Goal: Information Seeking & Learning: Check status

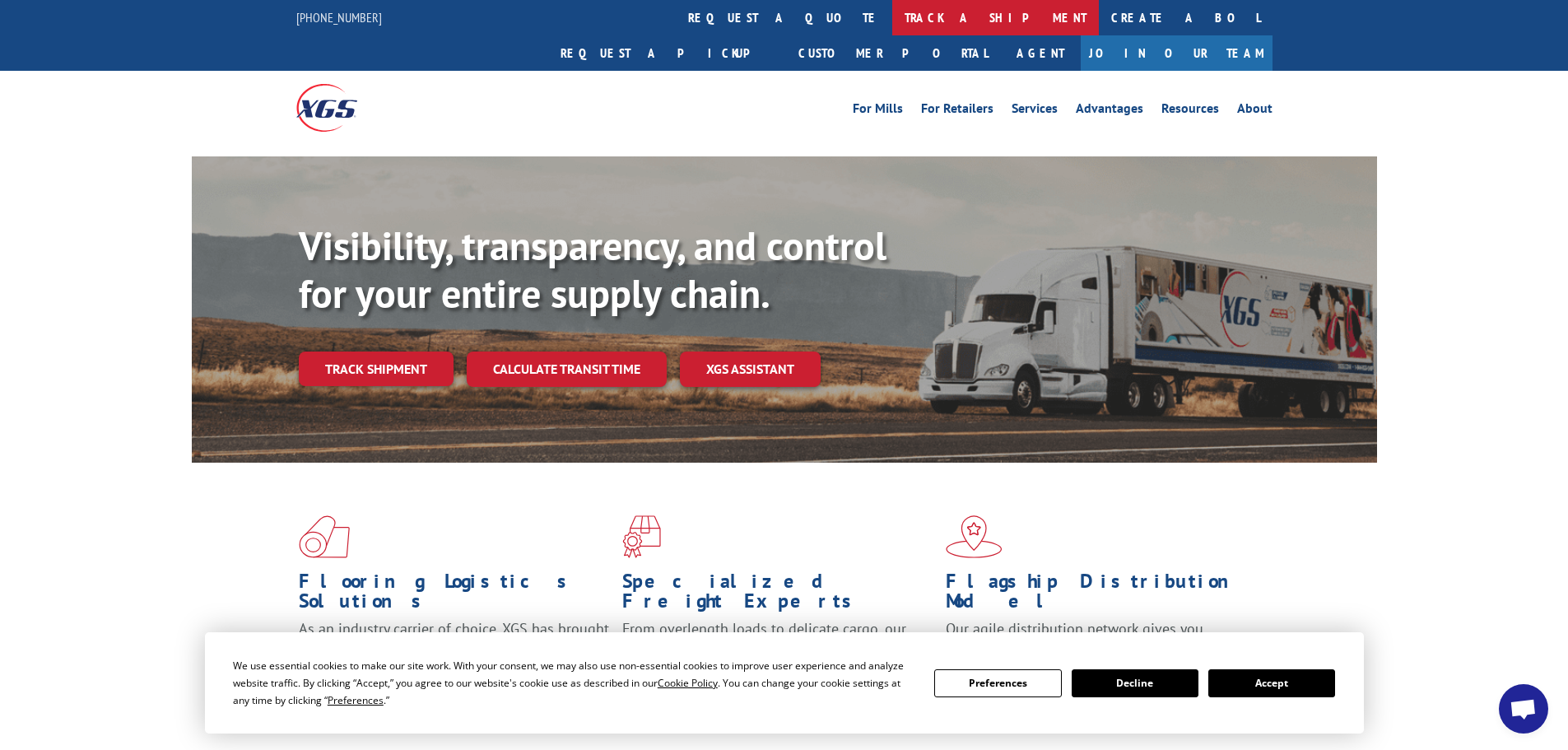
click at [892, 21] on link "track a shipment" at bounding box center [995, 17] width 207 height 35
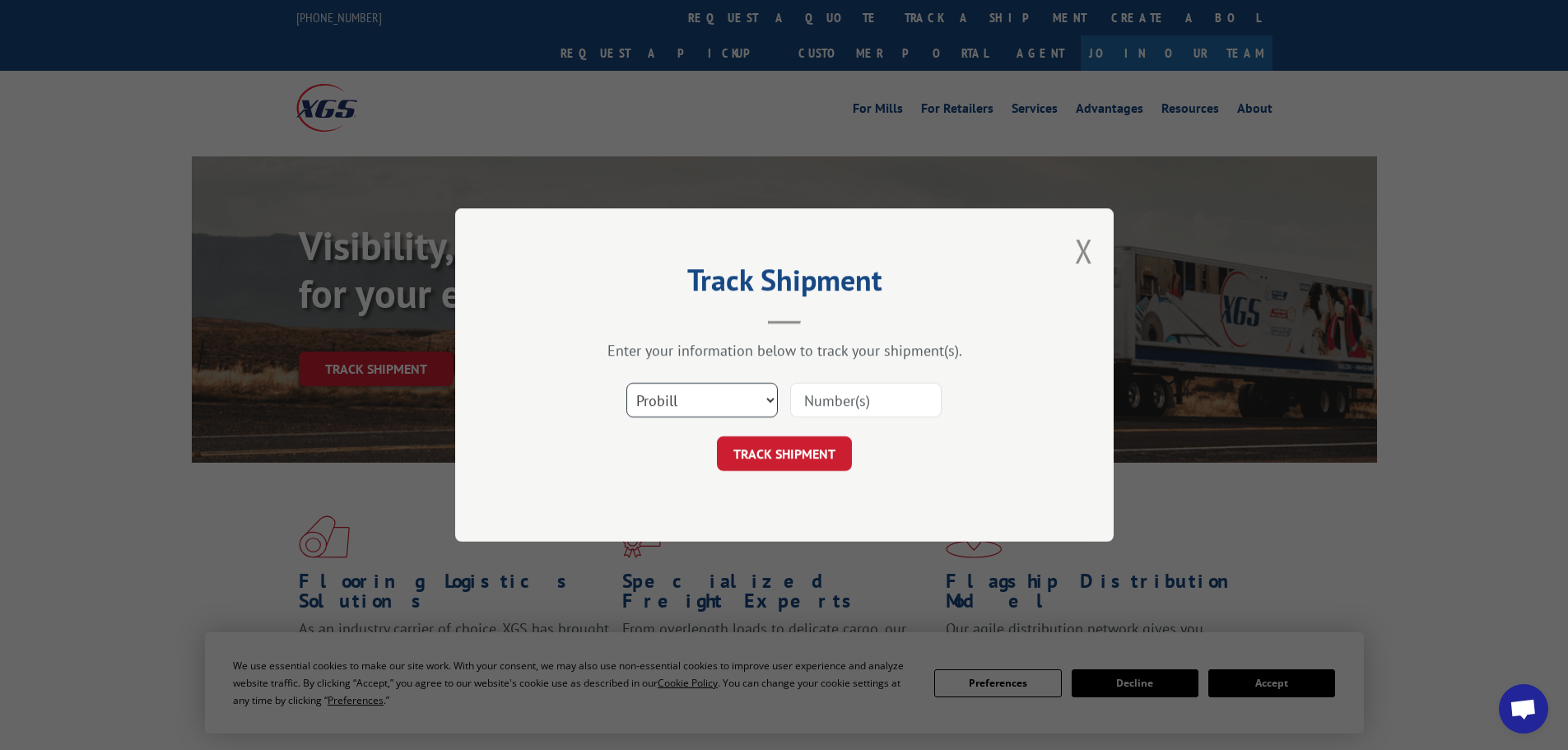
click at [771, 405] on select "Select category... Probill BOL PO" at bounding box center [702, 400] width 151 height 34
click at [627, 383] on select "Select category... Probill BOL PO" at bounding box center [702, 400] width 151 height 34
click at [826, 393] on input at bounding box center [865, 400] width 151 height 34
type input "7071271"
click at [813, 444] on button "TRACK SHIPMENT" at bounding box center [784, 453] width 135 height 34
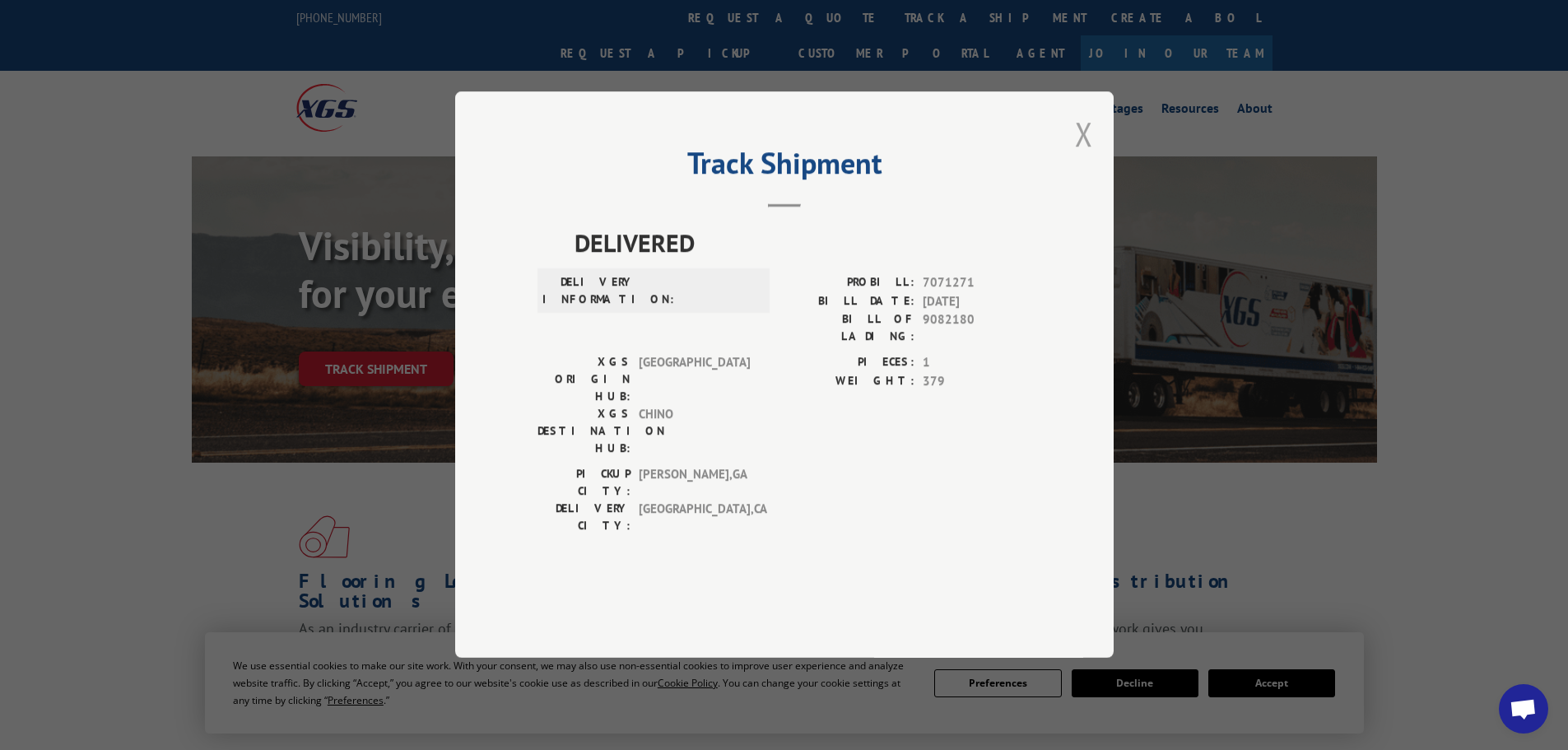
click at [1084, 156] on button "Close modal" at bounding box center [1083, 133] width 18 height 44
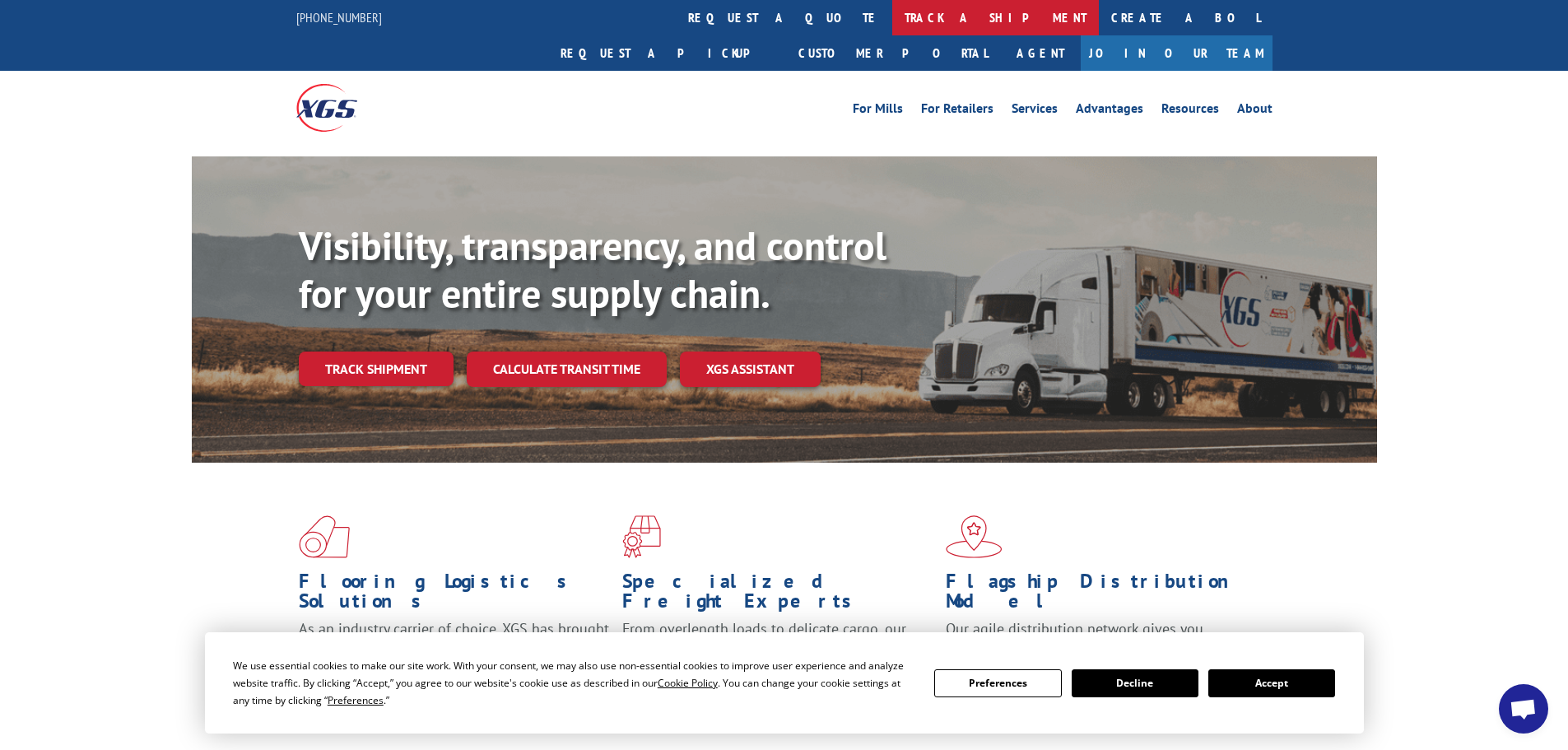
click at [892, 13] on link "track a shipment" at bounding box center [995, 17] width 207 height 35
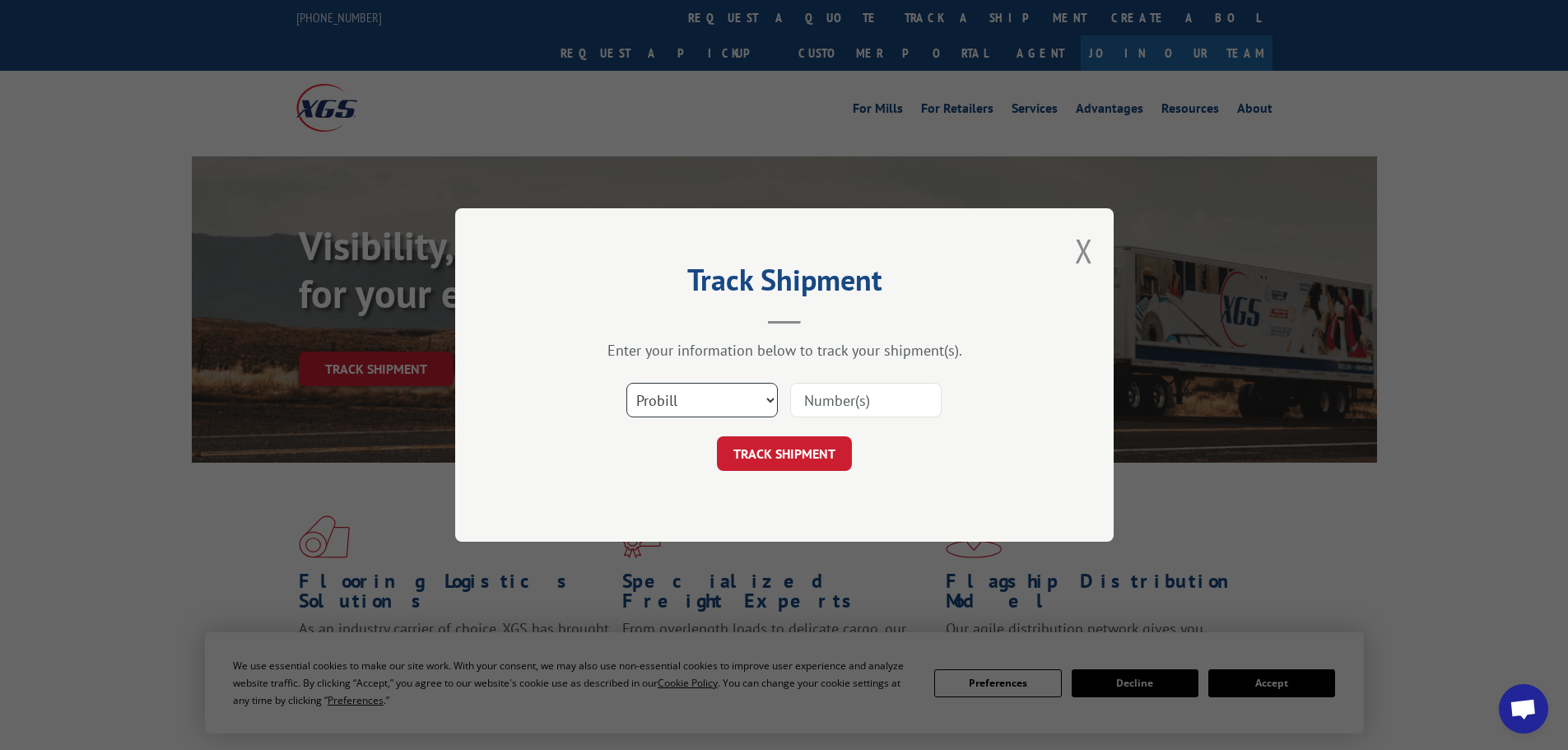
click at [767, 401] on select "Select category... Probill BOL PO" at bounding box center [702, 400] width 151 height 34
select select "bol"
click at [627, 383] on select "Select category... Probill BOL PO" at bounding box center [702, 400] width 151 height 34
click at [875, 405] on input at bounding box center [865, 400] width 151 height 34
type input "7071271"
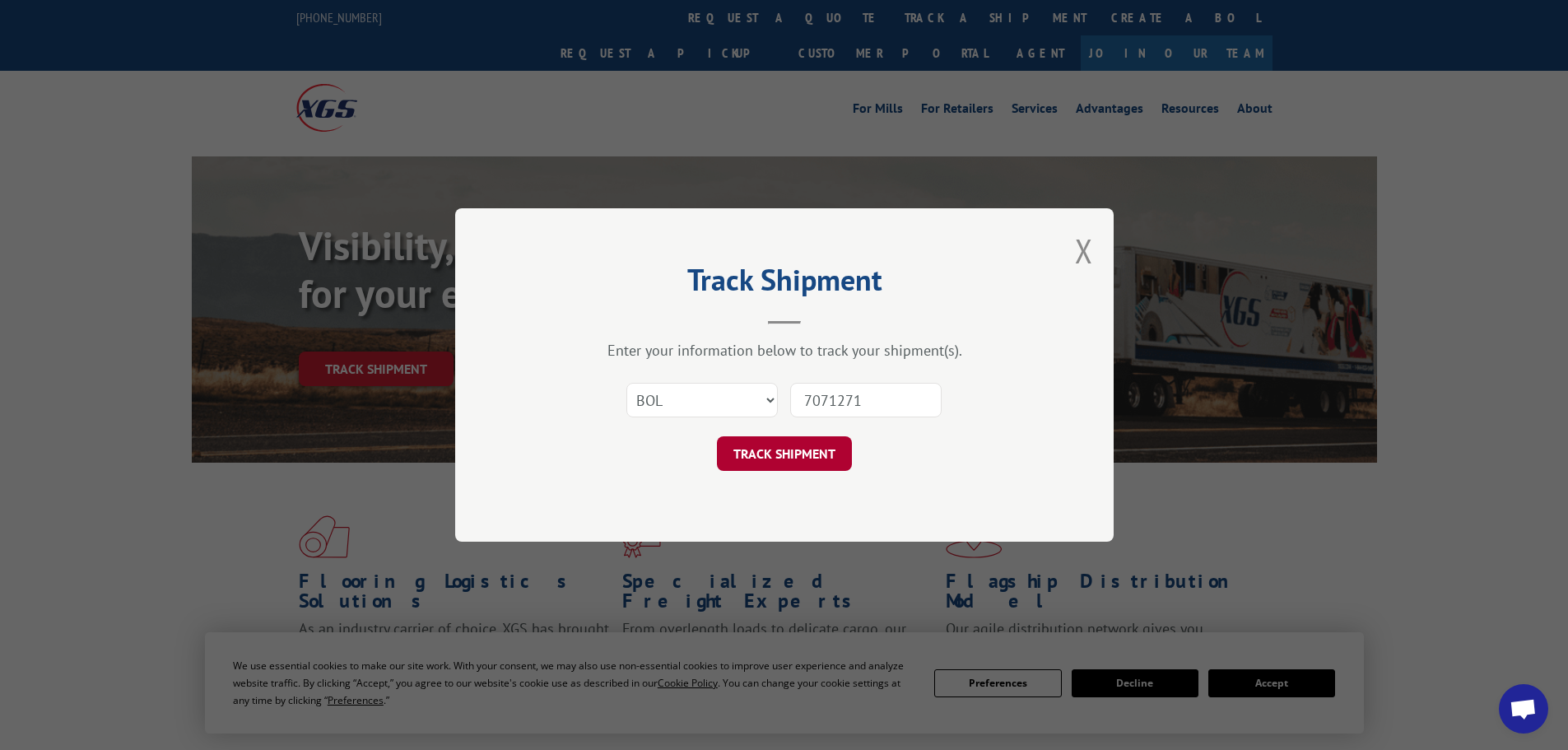
click at [828, 445] on button "TRACK SHIPMENT" at bounding box center [784, 453] width 135 height 34
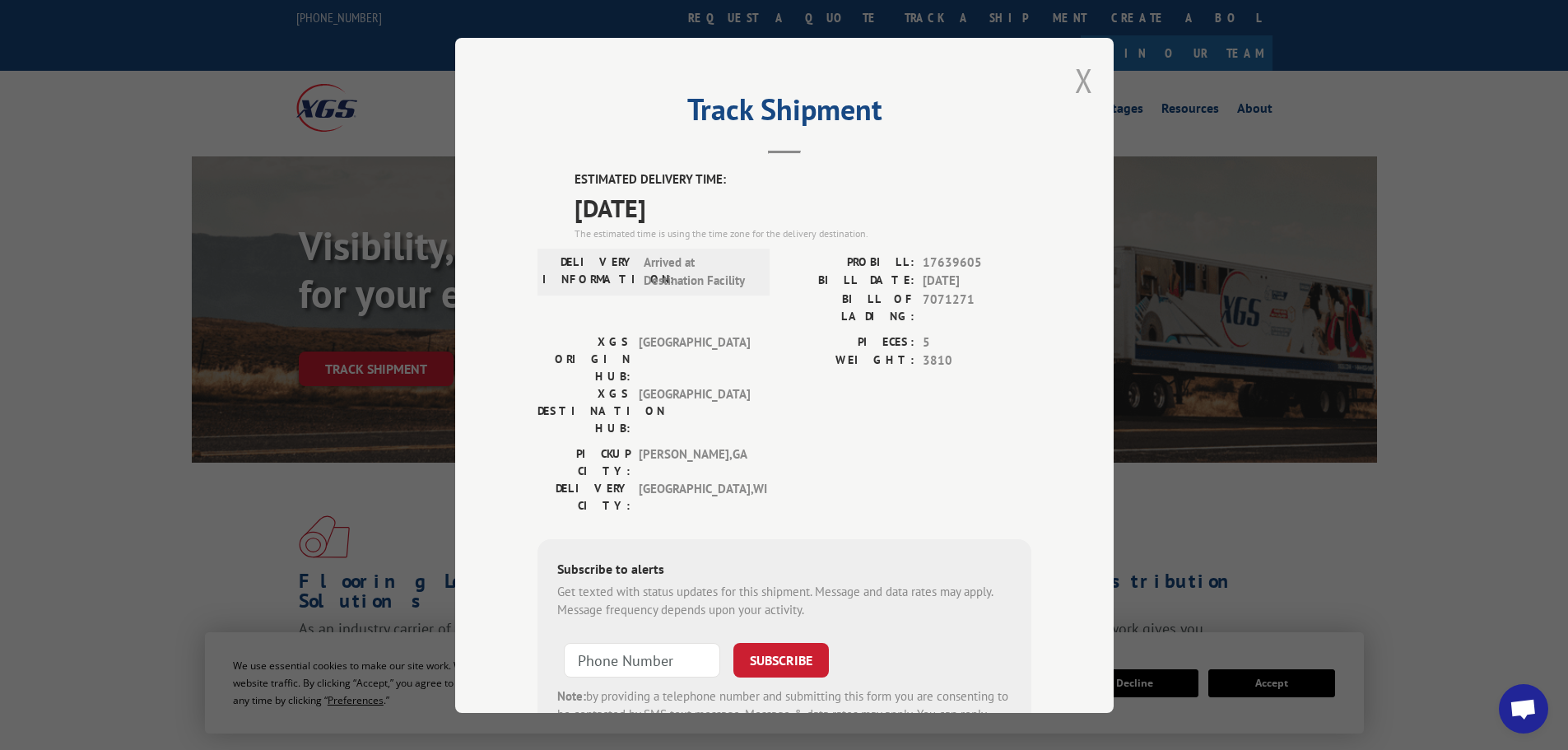
drag, startPoint x: 1086, startPoint y: 74, endPoint x: 991, endPoint y: 50, distance: 98.0
click at [1083, 74] on button "Close modal" at bounding box center [1083, 80] width 18 height 44
